Goal: Find specific fact: Find specific fact

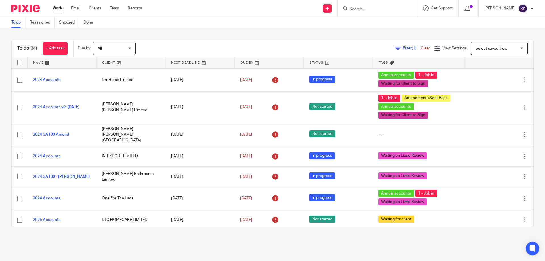
click at [394, 9] on input "Search" at bounding box center [374, 9] width 51 height 5
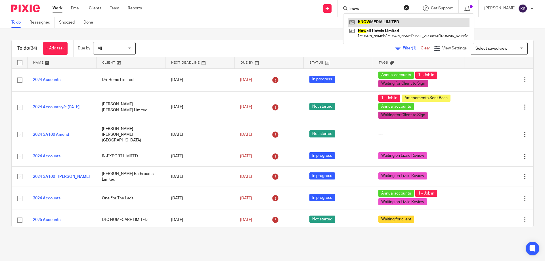
type input "know"
click at [396, 22] on link at bounding box center [409, 22] width 122 height 9
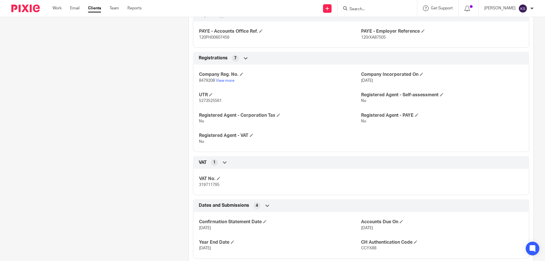
scroll to position [217, 0]
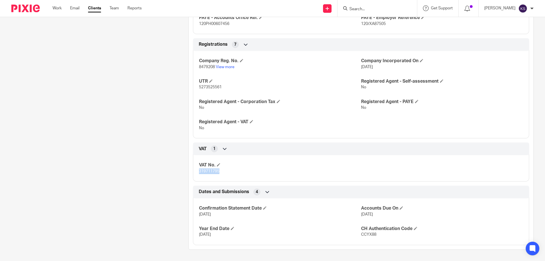
drag, startPoint x: 224, startPoint y: 174, endPoint x: 196, endPoint y: 171, distance: 27.7
click at [196, 171] on div "VAT No. 319711795" at bounding box center [361, 166] width 336 height 31
copy span "319711795"
